Goal: Find contact information: Find contact information

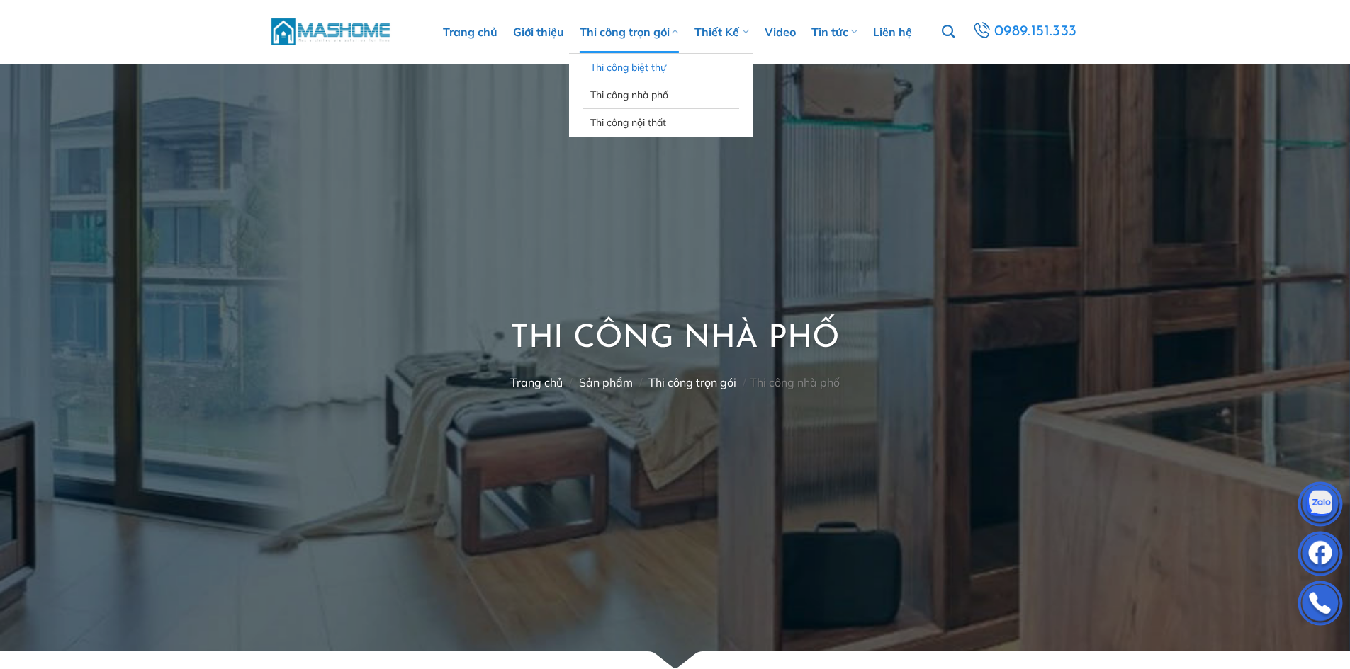
click at [648, 63] on link "Thi công biệt thự" at bounding box center [661, 67] width 142 height 27
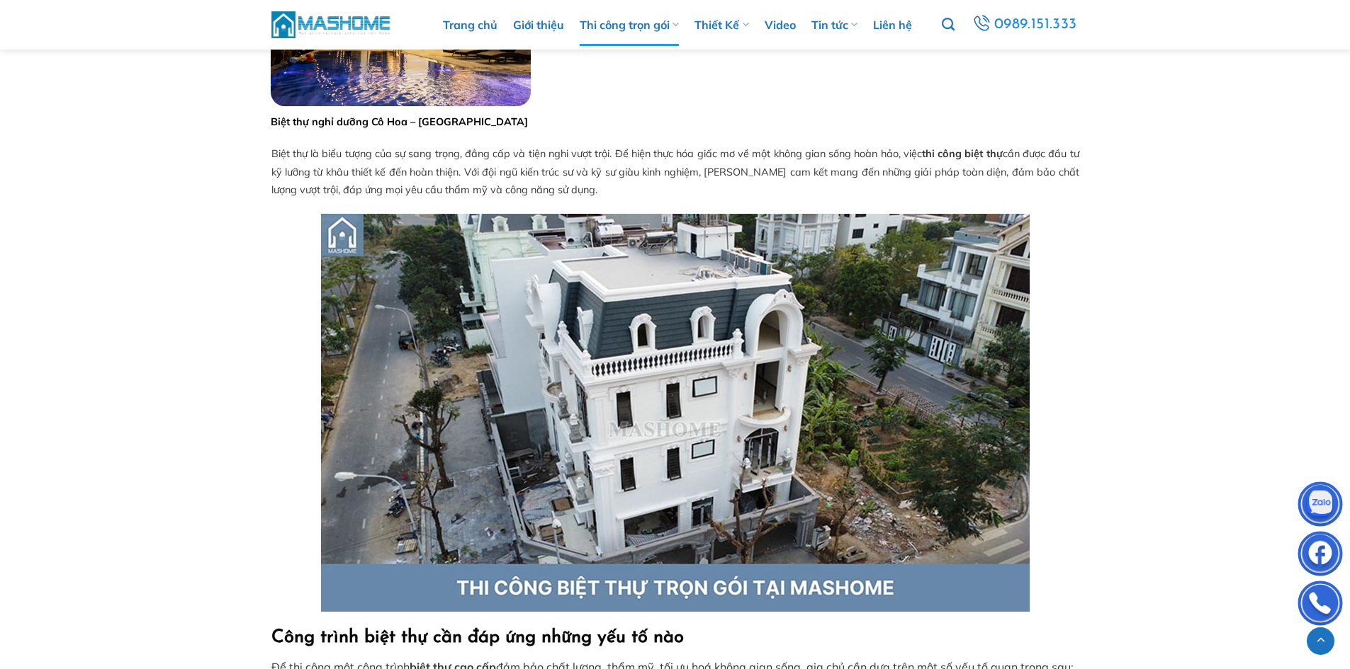
scroll to position [1629, 0]
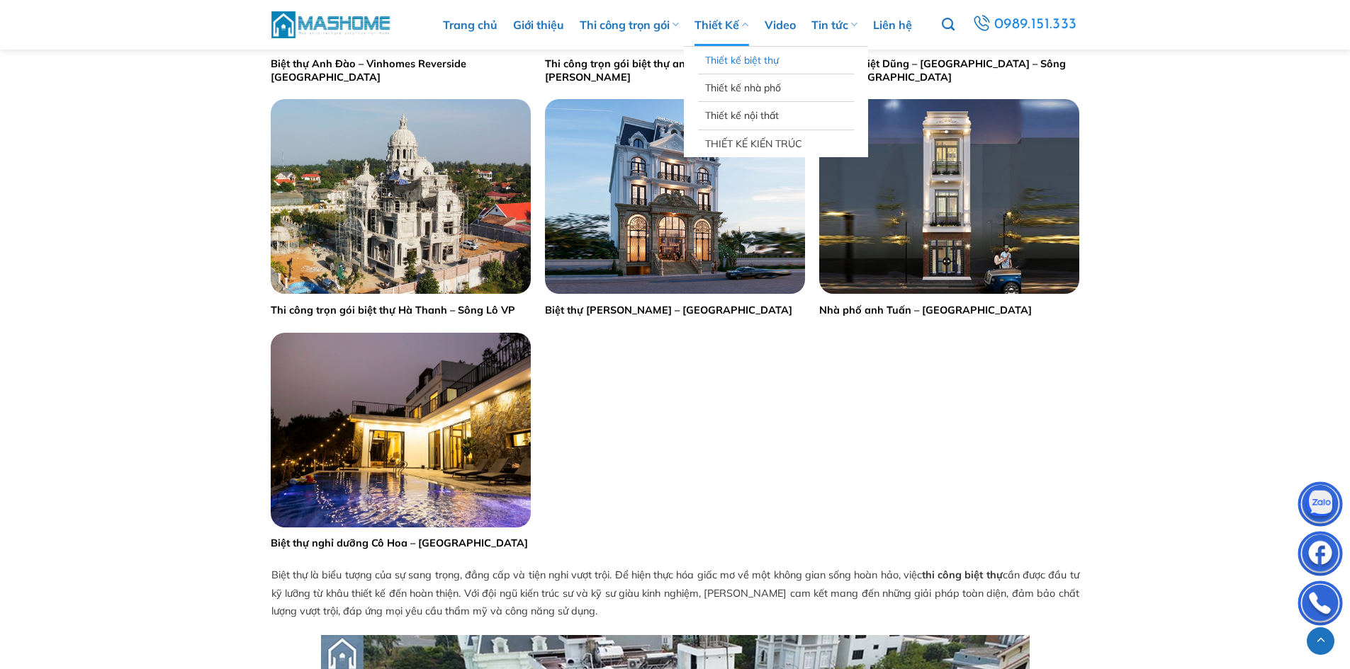
click at [753, 59] on link "Thiết kế biệt thự" at bounding box center [776, 60] width 142 height 27
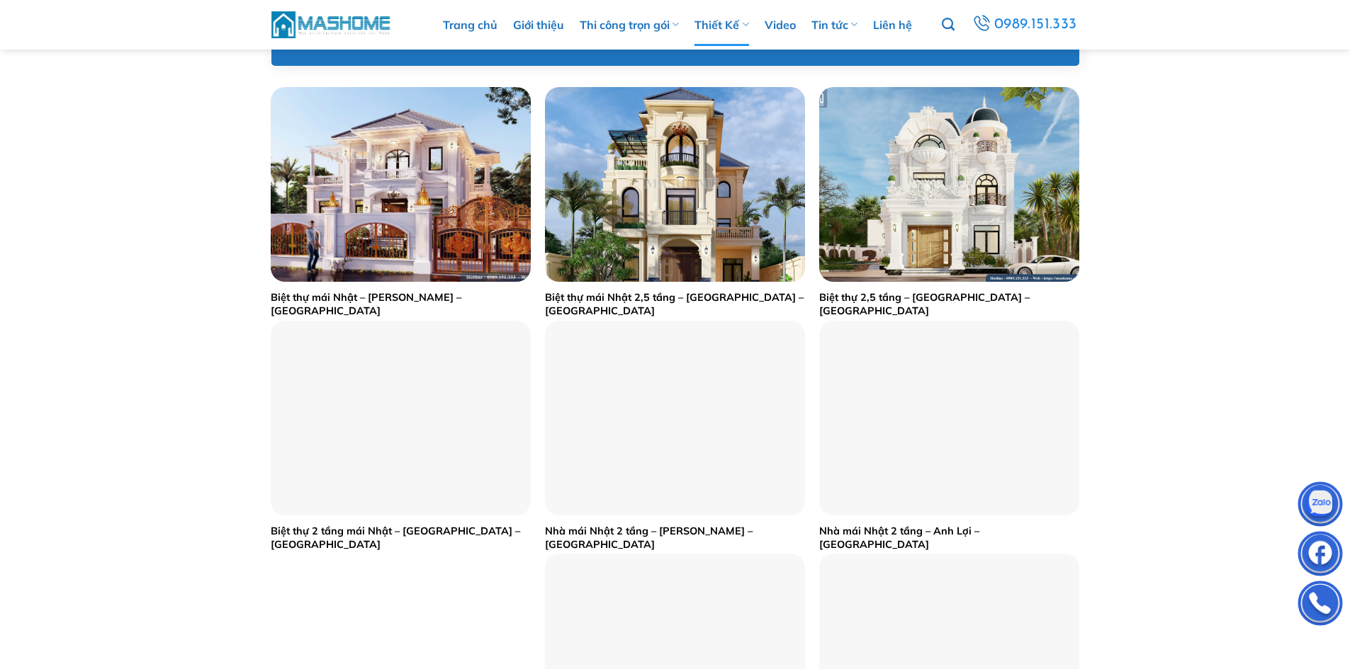
scroll to position [567, 0]
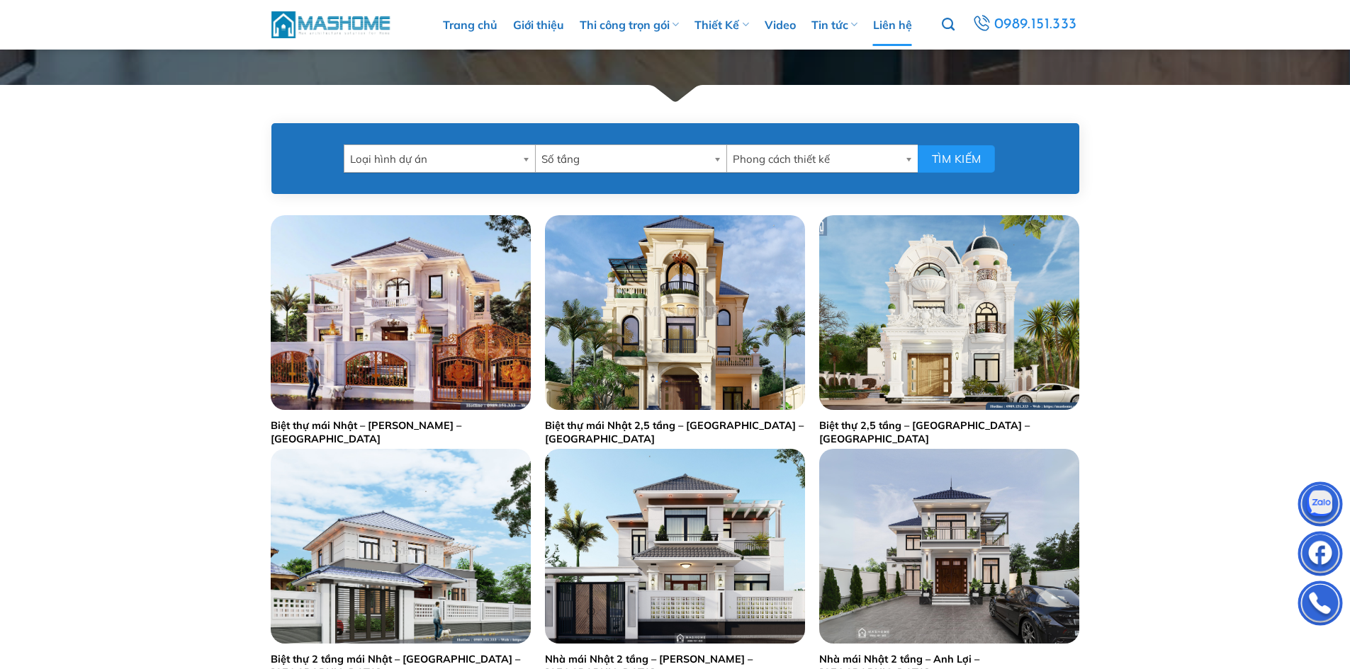
click at [893, 30] on link "Liên hệ" at bounding box center [892, 25] width 39 height 43
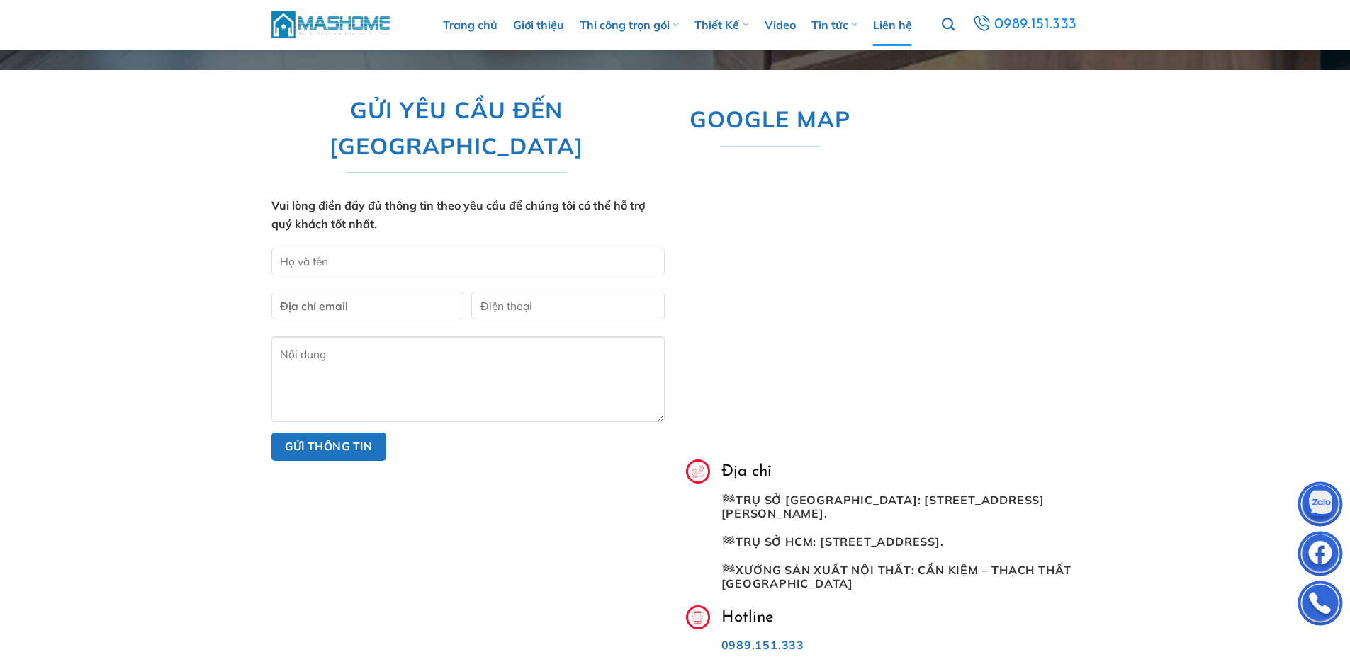
scroll to position [496, 0]
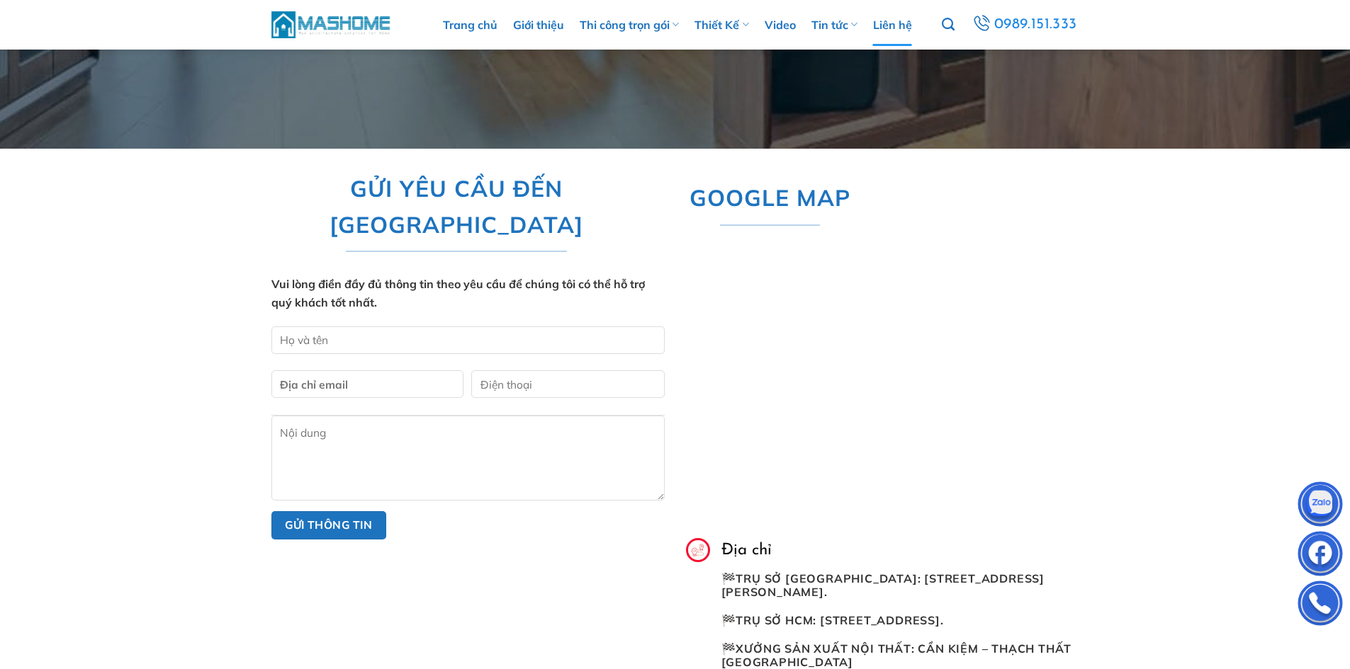
click at [1328, 506] on img at bounding box center [1320, 506] width 43 height 43
click at [611, 548] on div "GỬI YÊU CẦU ĐẾN MASHOME Vui lòng điền đầy đủ thông tin theo yêu cầu để chúng tô…" at bounding box center [468, 571] width 414 height 803
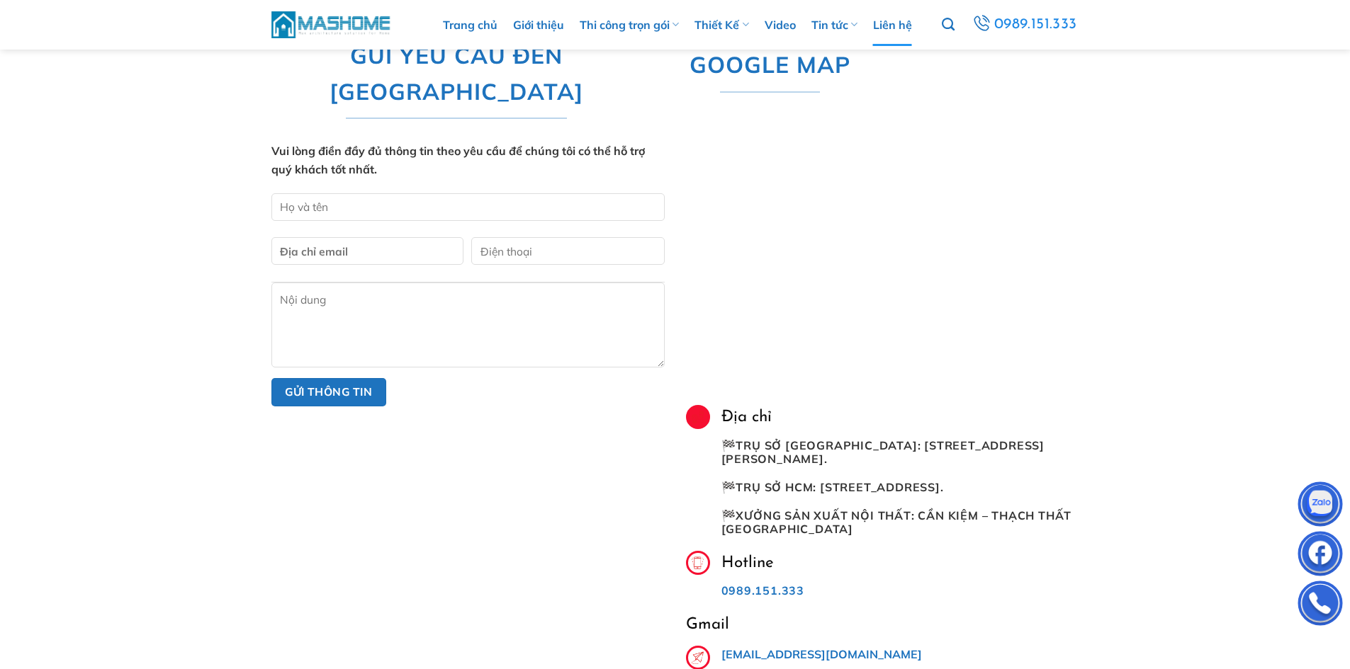
scroll to position [638, 0]
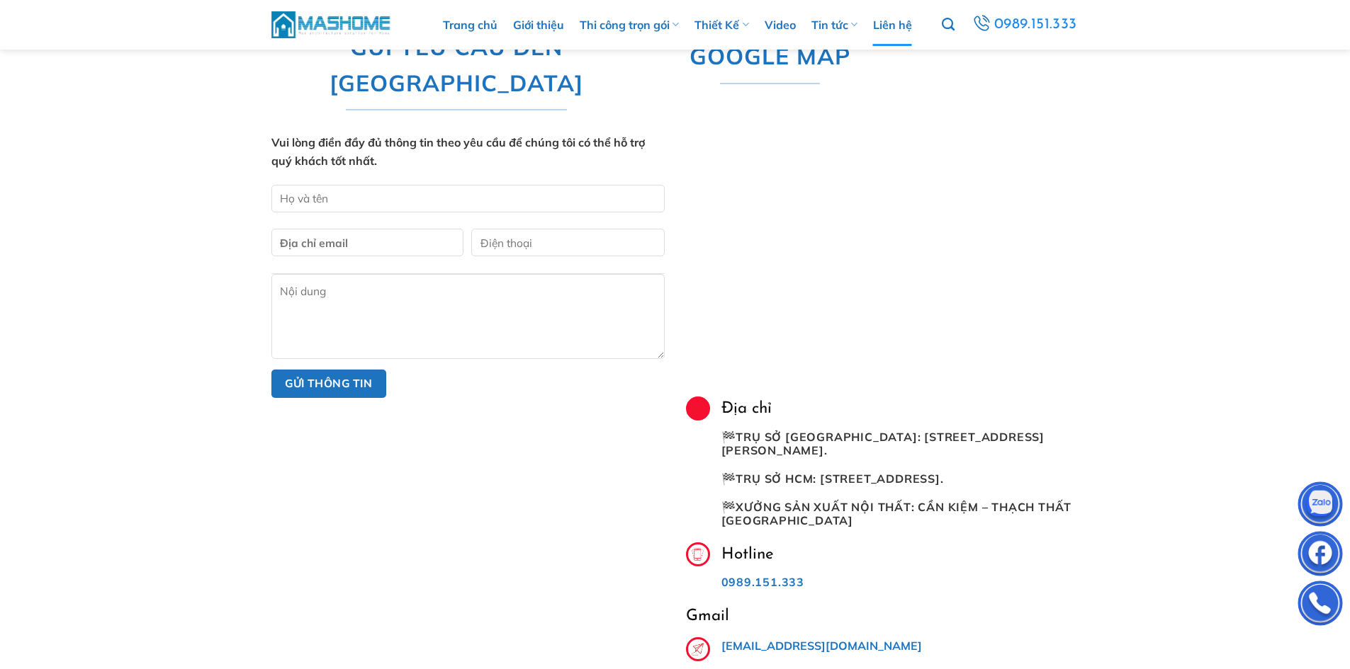
drag, startPoint x: 915, startPoint y: 494, endPoint x: 822, endPoint y: 470, distance: 95.9
click at [822, 470] on div "Địa chỉ 🏁 Trụ sở Hà Nội: Số 619 Nguyễn Trãi – Thanh Xuân – Hà Nội. 🏁 Trụ sở HCM…" at bounding box center [894, 470] width 369 height 146
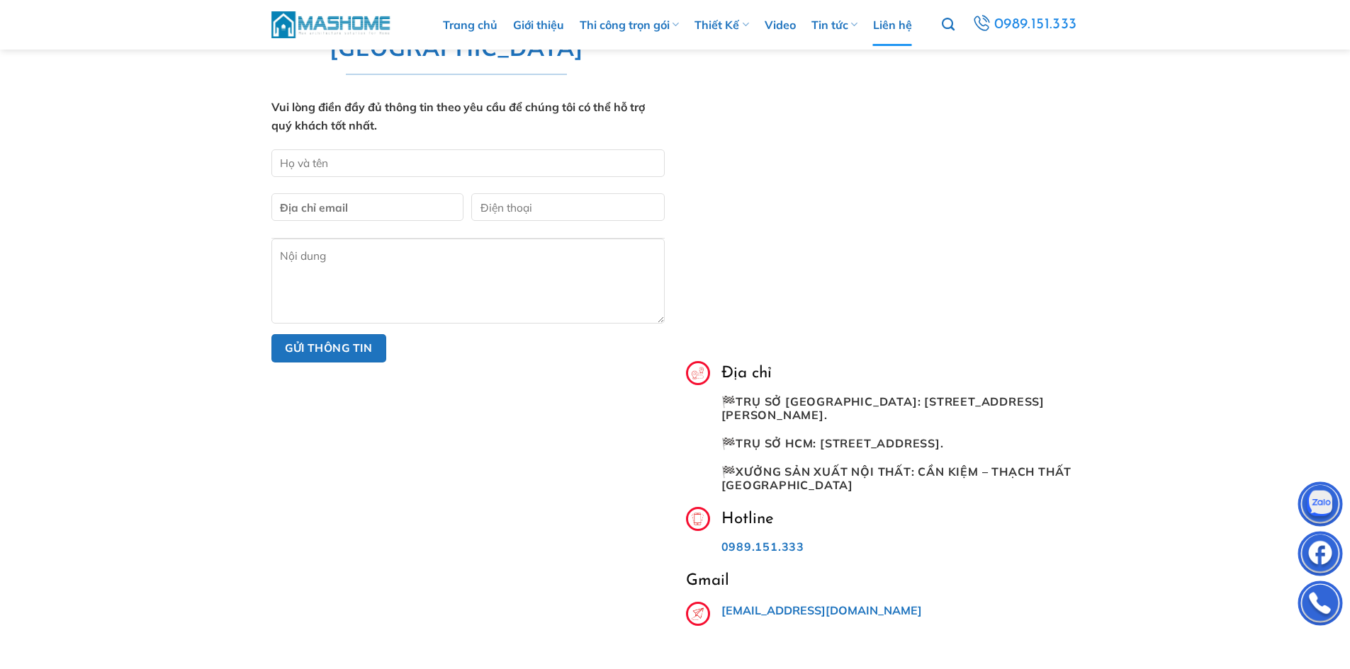
scroll to position [708, 0]
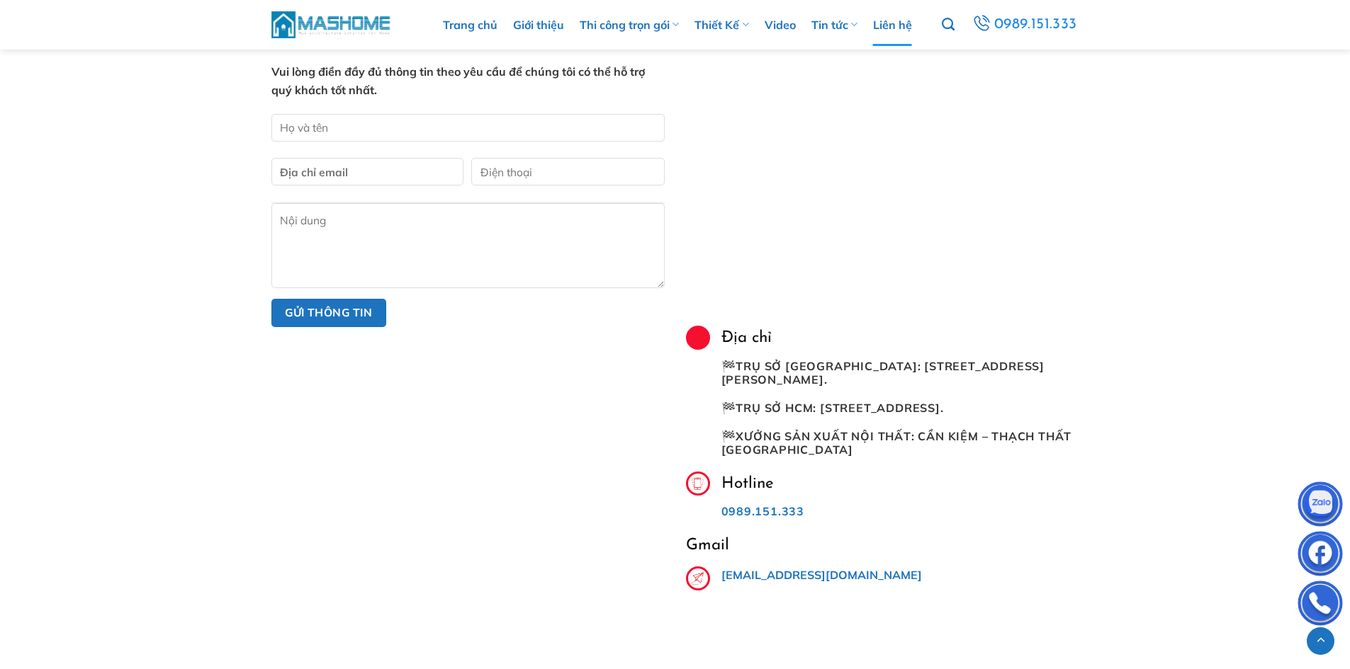
click at [864, 415] on span "Trụ sở HCM: Số 238 Đường 14, Phường Phước Bình, TP. thủ đức, tp. hcm." at bounding box center [839, 408] width 208 height 14
drag, startPoint x: 908, startPoint y: 427, endPoint x: 825, endPoint y: 408, distance: 85.1
click at [825, 408] on p "🏁 Trụ sở HCM: Số 238 Đường 14, Phường Phước Bình, TP. thủ đức, tp. hcm." at bounding box center [900, 408] width 358 height 13
copy span "Số 238 Đường 14, Phường Phước Bình, TP. thủ đức, tp. hcm."
click at [1008, 519] on p "0989.151.333" at bounding box center [900, 511] width 358 height 13
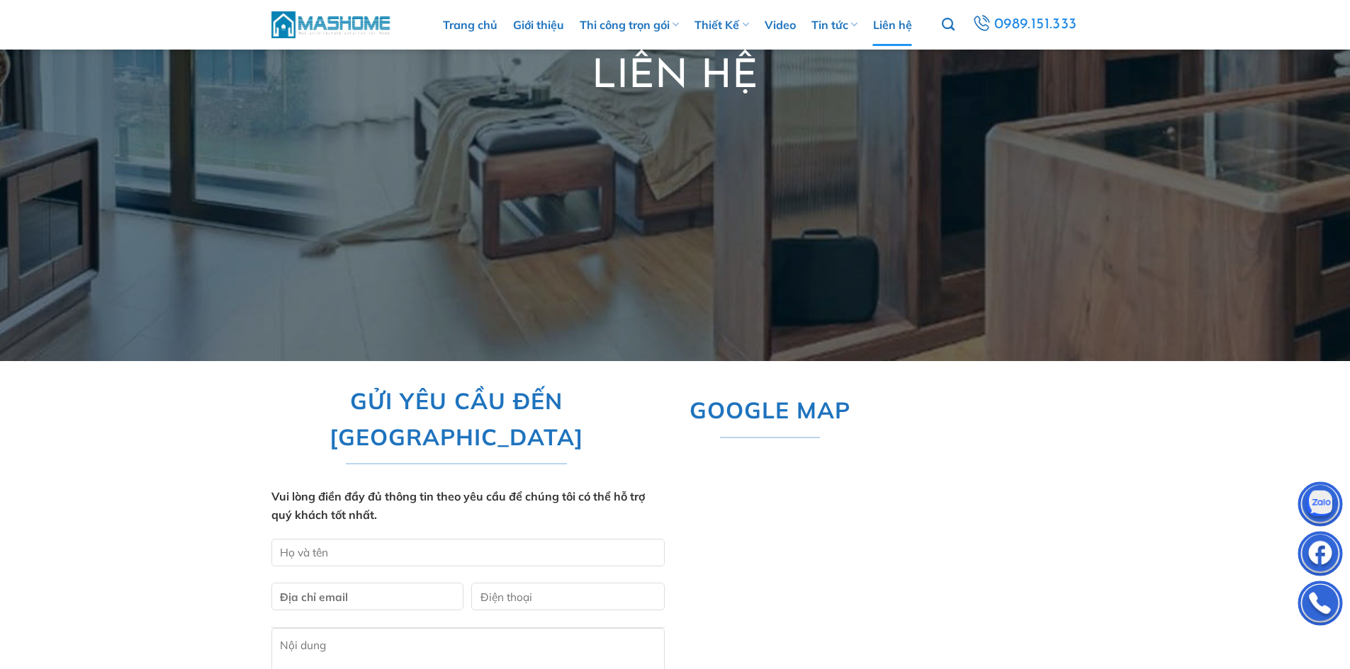
scroll to position [0, 0]
